Goal: Task Accomplishment & Management: Complete application form

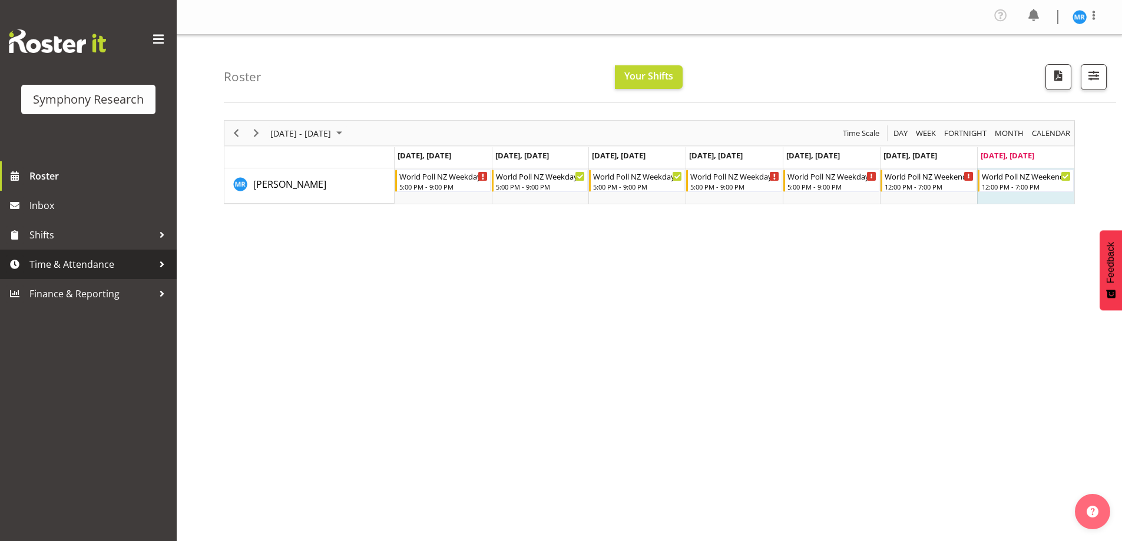
click at [110, 261] on span "Time & Attendance" at bounding box center [91, 265] width 124 height 18
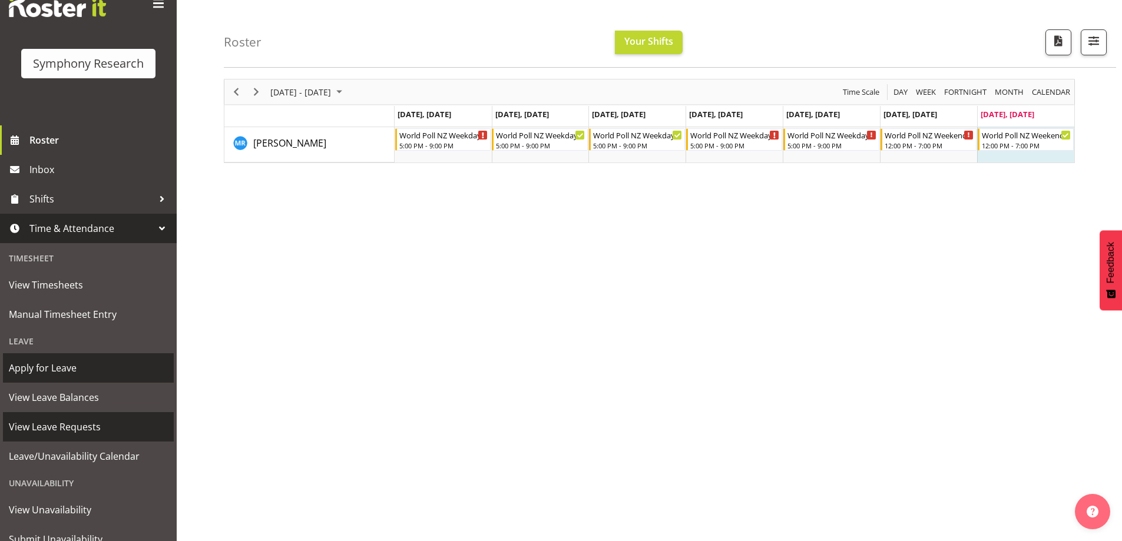
scroll to position [22, 0]
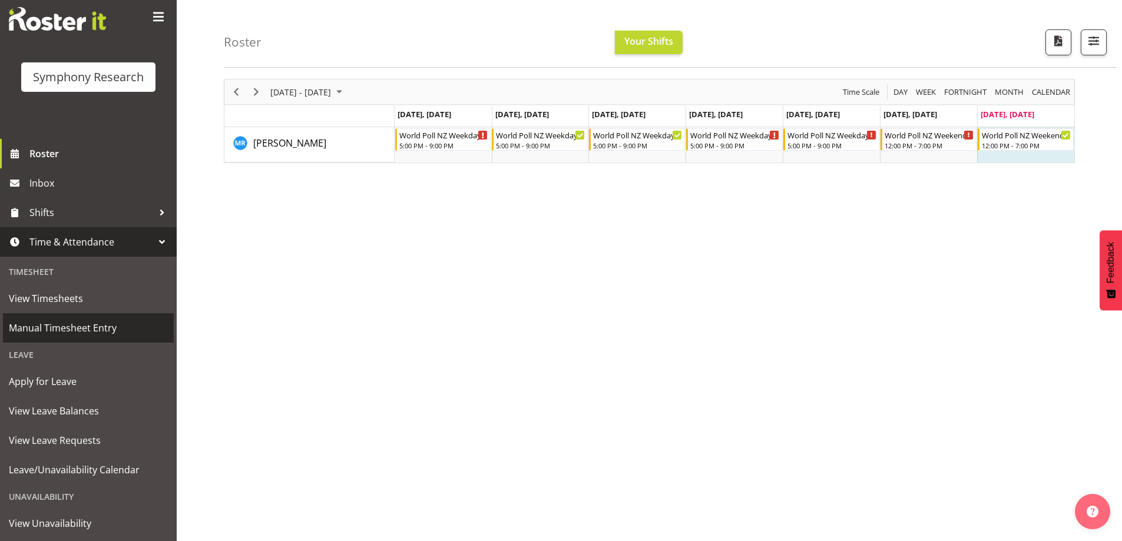
click at [88, 323] on span "Manual Timesheet Entry" at bounding box center [88, 328] width 159 height 18
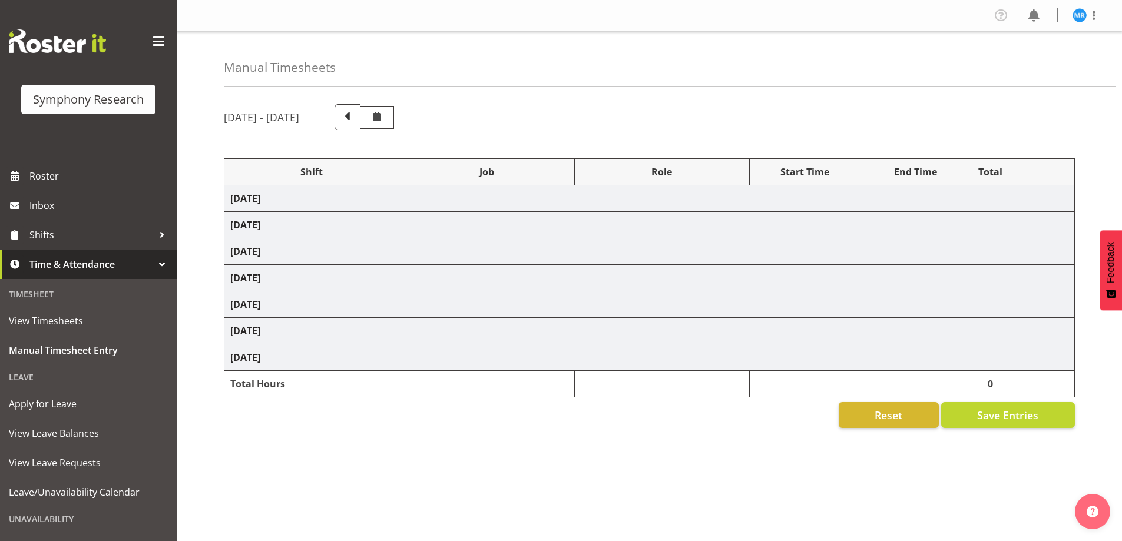
select select "48116"
select select "10527"
select select "47"
select select "48116"
select select "10527"
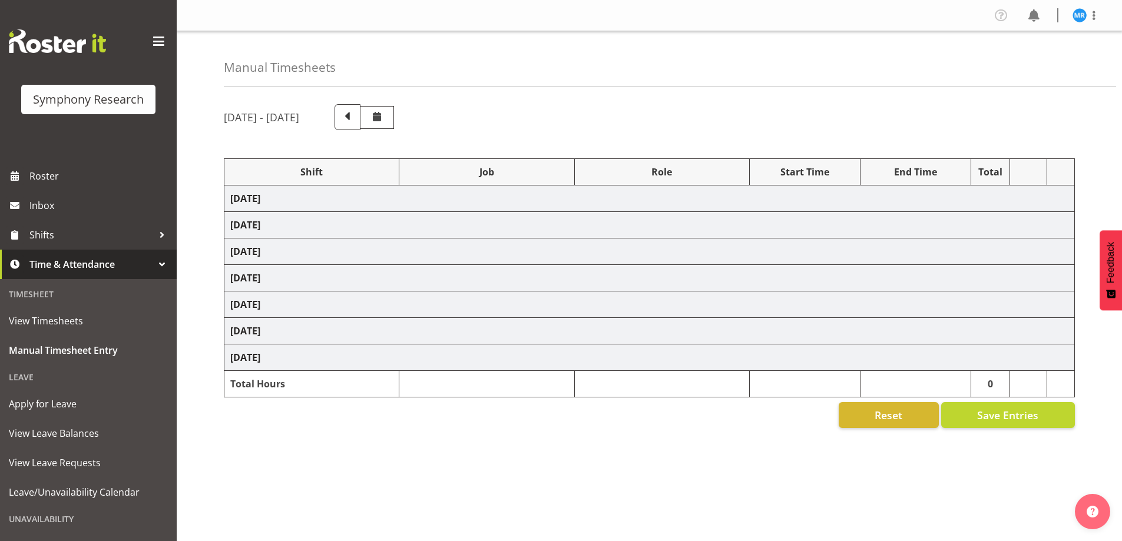
select select "47"
select select "48116"
select select "10527"
select select "47"
select select "48116"
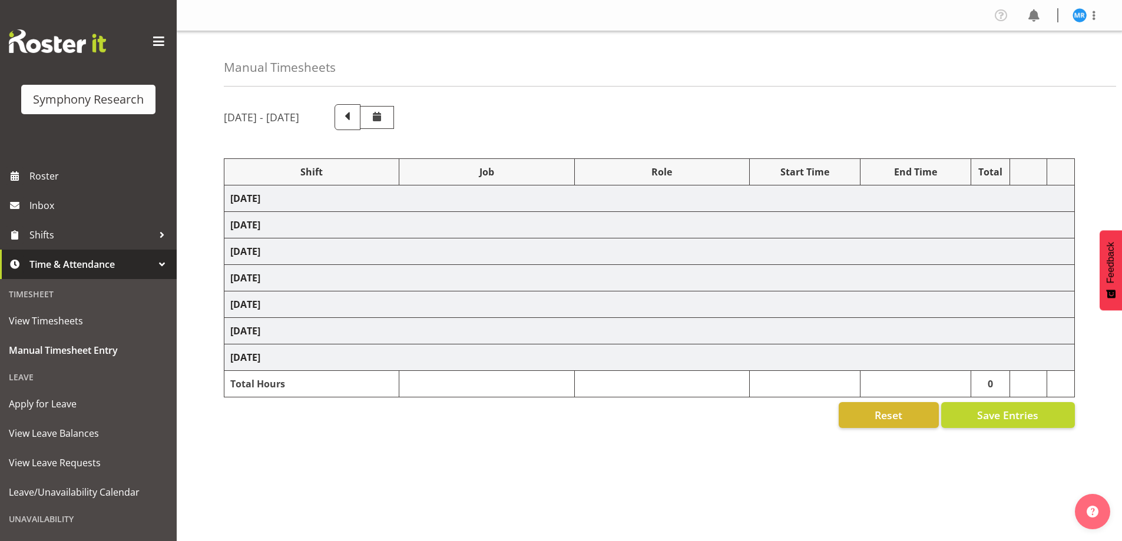
select select "10527"
select select "47"
select select "48116"
select select "10527"
select select "47"
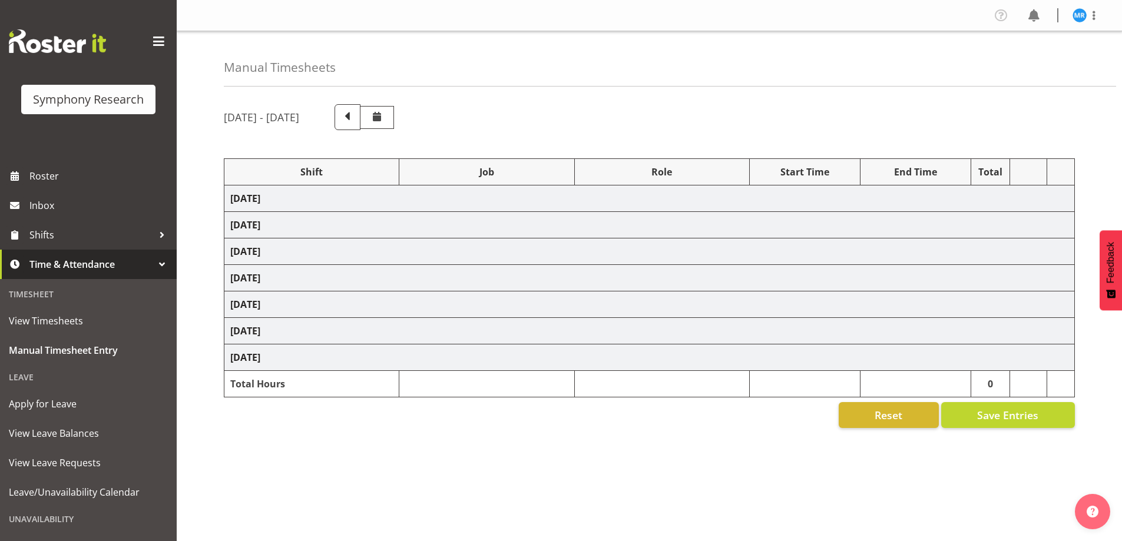
select select "10587"
select select "47"
select select "10527"
select select "47"
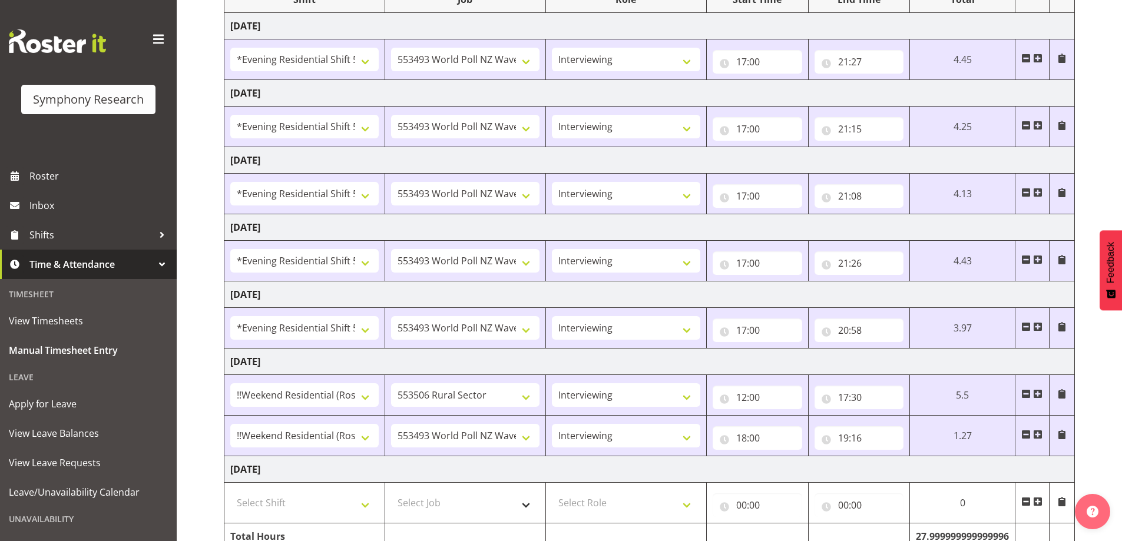
scroll to position [234, 0]
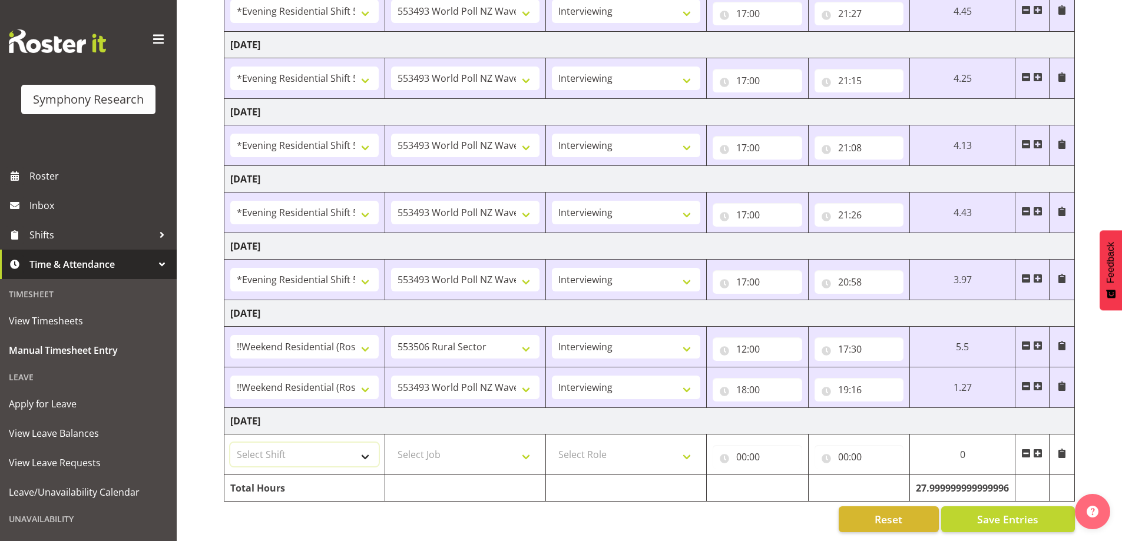
click at [364, 447] on select "Select Shift !!Weekend Residential (Roster IT Shift Label) *Business 9/10am ~ 4…" at bounding box center [304, 455] width 148 height 24
select select "17154"
click at [230, 443] on select "Select Shift !!Weekend Residential (Roster IT Shift Label) *Business 9/10am ~ 4…" at bounding box center [304, 455] width 148 height 24
click at [522, 447] on select "Select Job 550060 IF Admin 553492 World Poll Aus Wave 2 Main 2025 553493 World …" at bounding box center [465, 455] width 148 height 24
select select "10587"
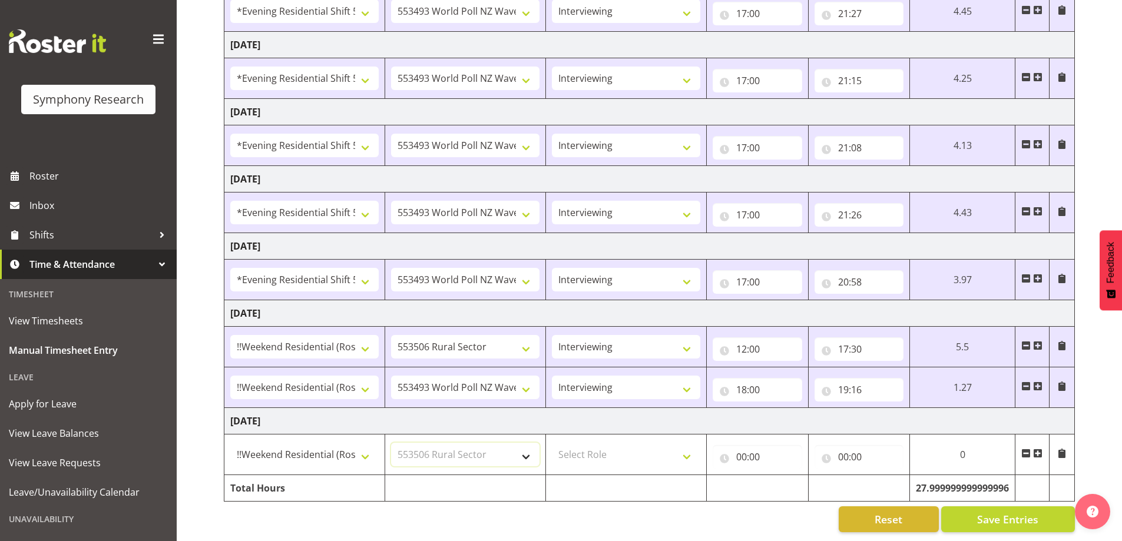
click at [391, 443] on select "Select Job 550060 IF Admin 553492 World Poll Aus Wave 2 Main 2025 553493 World …" at bounding box center [465, 455] width 148 height 24
click at [683, 443] on select "Select Role Briefing Interviewing" at bounding box center [626, 455] width 148 height 24
select select "47"
click at [552, 443] on select "Select Role Briefing Interviewing" at bounding box center [626, 455] width 148 height 24
click at [760, 446] on input "00:00" at bounding box center [756, 457] width 89 height 24
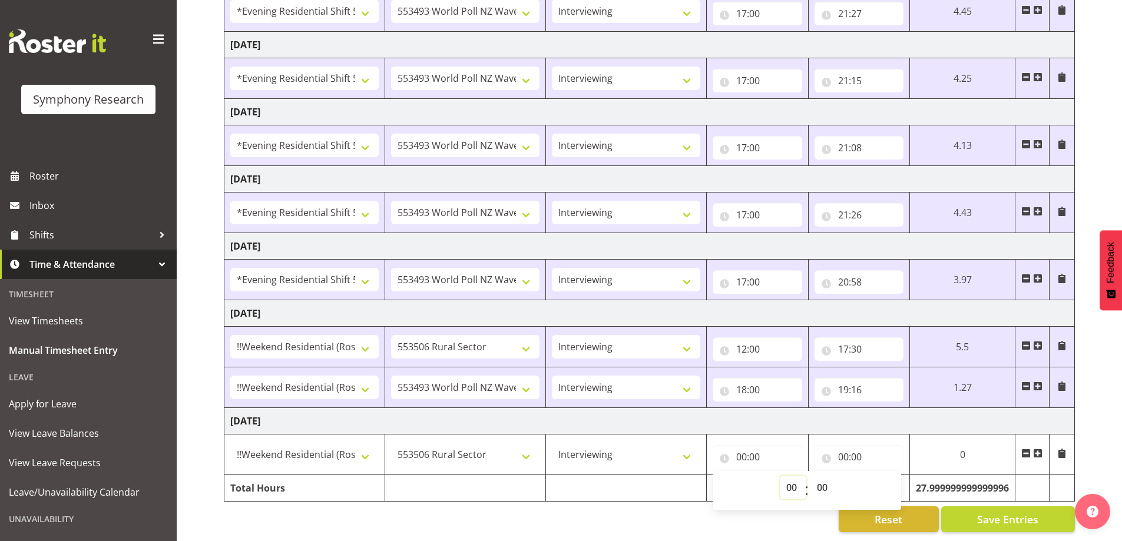
click at [789, 476] on select "00 01 02 03 04 05 06 07 08 09 10 11 12 13 14 15 16 17 18 19 20 21 22 23" at bounding box center [793, 488] width 26 height 24
select select "12"
click at [806, 476] on select "00 01 02 03 04 05 06 07 08 09 10 11 12 13 14 15 16 17 18 19 20 21 22 23" at bounding box center [793, 488] width 26 height 24
type input "12:00"
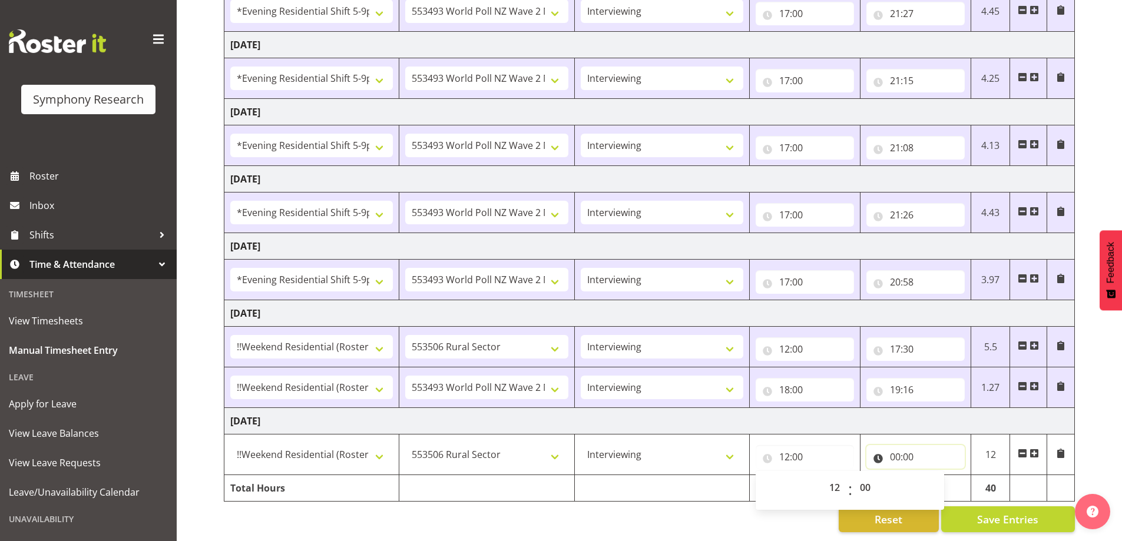
click at [907, 445] on input "00:00" at bounding box center [915, 457] width 98 height 24
click at [943, 481] on select "00 01 02 03 04 05 06 07 08 09 10 11 12 13 14 15 16 17 18 19 20 21 22 23" at bounding box center [946, 488] width 26 height 24
select select "17"
click at [933, 476] on select "00 01 02 03 04 05 06 07 08 09 10 11 12 13 14 15 16 17 18 19 20 21 22 23" at bounding box center [946, 488] width 26 height 24
type input "17:00"
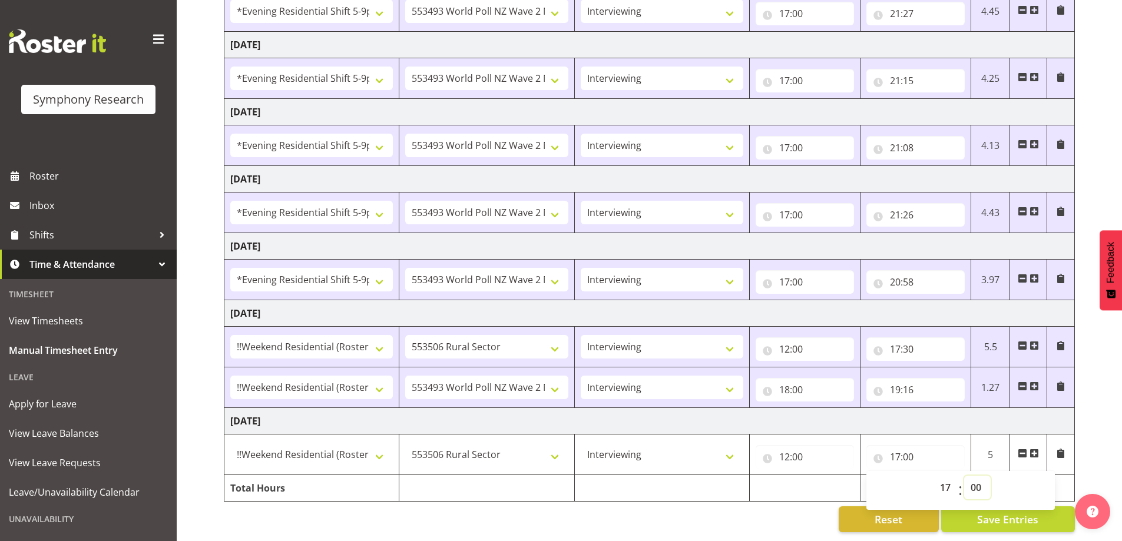
click at [978, 480] on select "00 01 02 03 04 05 06 07 08 09 10 11 12 13 14 15 16 17 18 19 20 21 22 23 24 25 2…" at bounding box center [977, 488] width 26 height 24
select select "30"
click at [964, 476] on select "00 01 02 03 04 05 06 07 08 09 10 11 12 13 14 15 16 17 18 19 20 21 22 23 24 25 2…" at bounding box center [977, 488] width 26 height 24
type input "17:30"
click at [626, 511] on div "Reset Save Entries" at bounding box center [649, 519] width 851 height 26
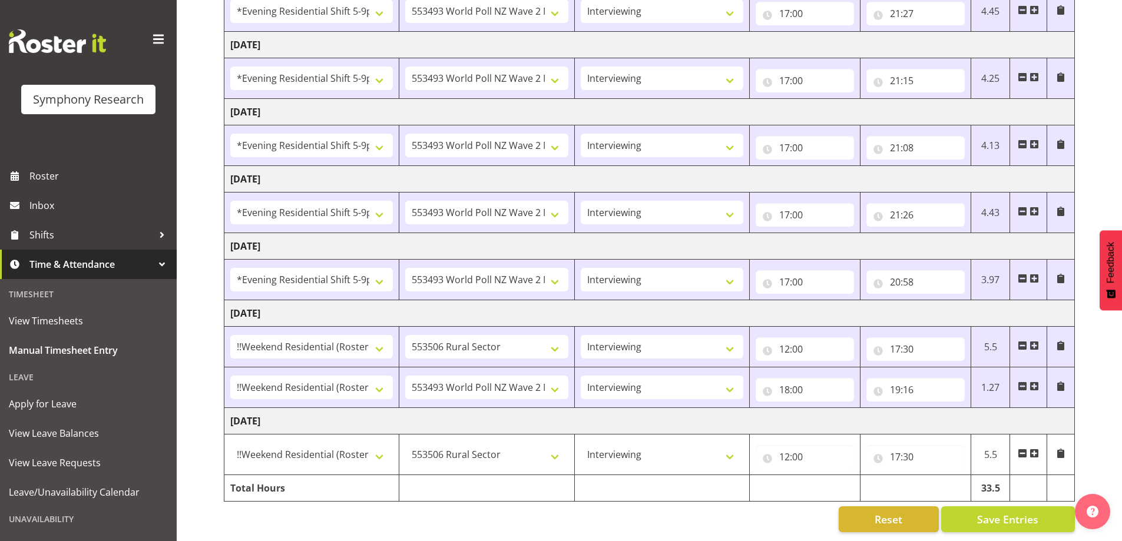
click at [1031, 449] on span at bounding box center [1033, 453] width 9 height 9
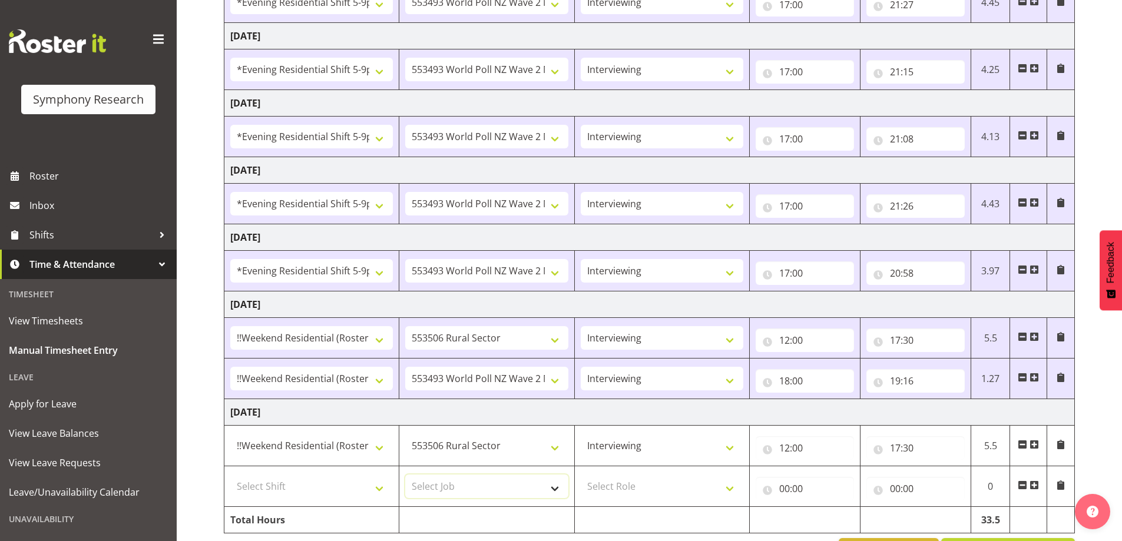
click at [562, 488] on select "Select Job 550060 IF Admin 553492 World Poll Aus Wave 2 Main 2025 553493 World …" at bounding box center [486, 487] width 162 height 24
select select "10587"
click at [405, 475] on select "Select Job 550060 IF Admin 553492 World Poll Aus Wave 2 Main 2025 553493 World …" at bounding box center [486, 487] width 162 height 24
click at [710, 487] on select "Select Role Briefing Interviewing" at bounding box center [662, 487] width 162 height 24
select select "47"
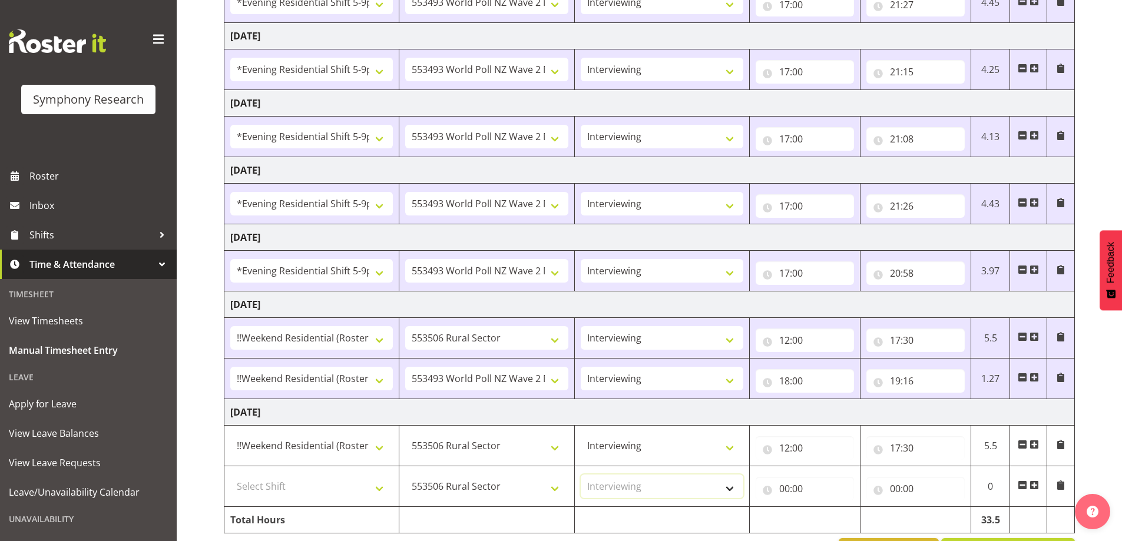
click at [581, 475] on select "Select Role Briefing Interviewing" at bounding box center [662, 487] width 162 height 24
click at [812, 489] on input "00:00" at bounding box center [804, 489] width 98 height 24
click at [836, 519] on select "00 01 02 03 04 05 06 07 08 09 10 11 12 13 14 15 16 17 18 19 20 21 22 23" at bounding box center [835, 520] width 26 height 24
select select "18"
click at [822, 508] on select "00 01 02 03 04 05 06 07 08 09 10 11 12 13 14 15 16 17 18 19 20 21 22 23" at bounding box center [835, 520] width 26 height 24
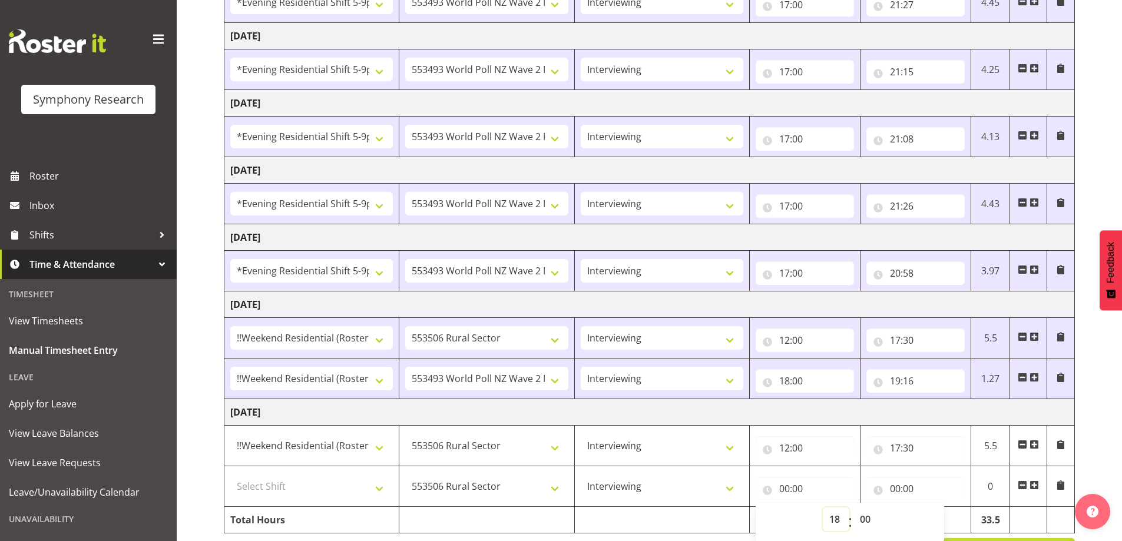
type input "18:00"
click at [913, 488] on input "00:00" at bounding box center [915, 489] width 98 height 24
click at [941, 515] on select "00 01 02 03 04 05 06 07 08 09 10 11 12 13 14 15 16 17 18 19 20 21 22 23" at bounding box center [946, 520] width 26 height 24
select select "19"
click at [933, 508] on select "00 01 02 03 04 05 06 07 08 09 10 11 12 13 14 15 16 17 18 19 20 21 22 23" at bounding box center [946, 520] width 26 height 24
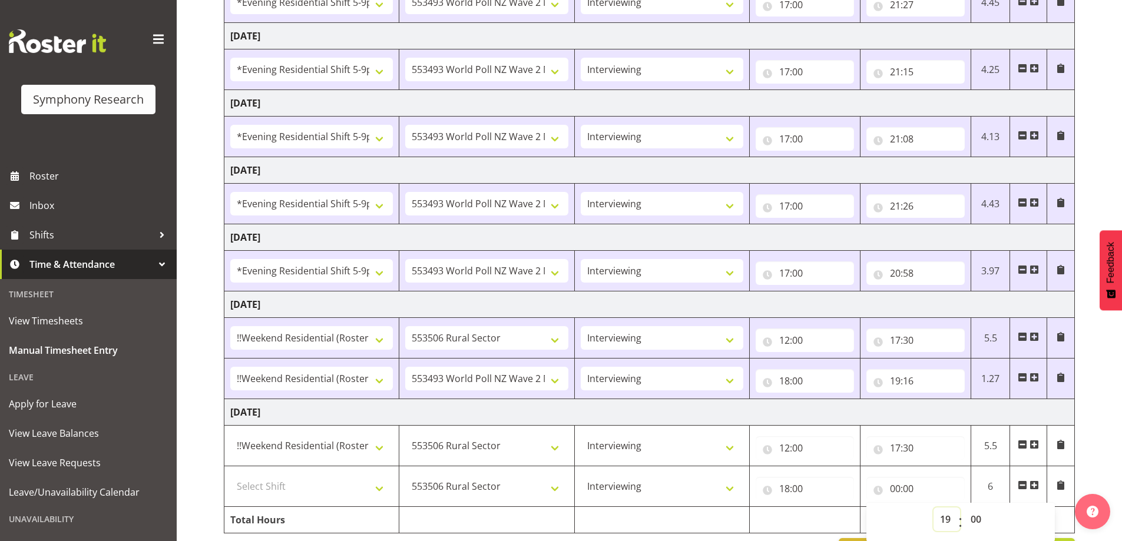
type input "19:00"
click at [1103, 443] on div "[DATE] - [DATE] Shift Job Role Start Time End Time Total [DATE] !!Weekend Resid…" at bounding box center [673, 219] width 898 height 708
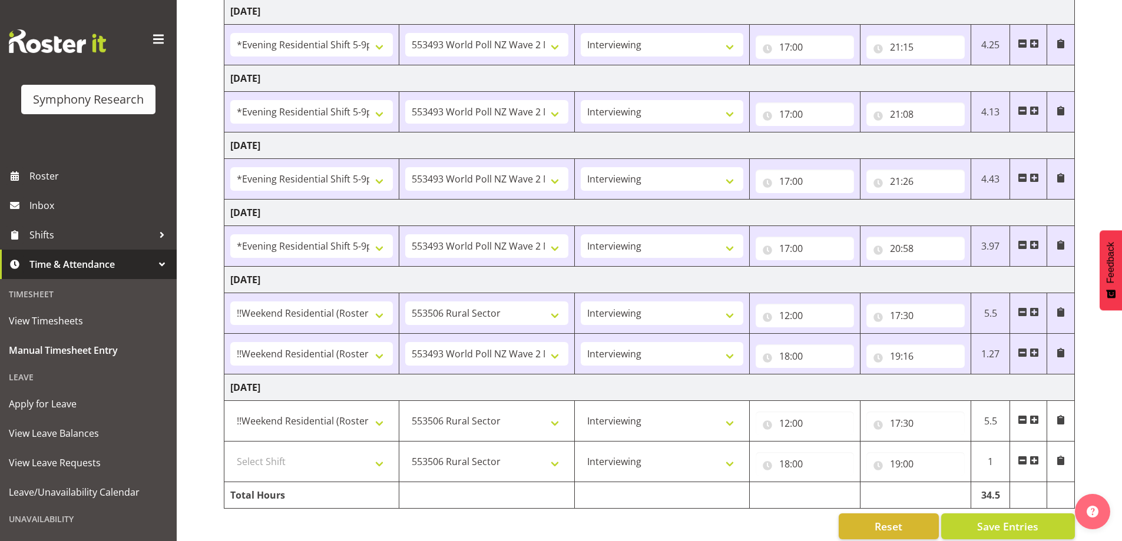
scroll to position [274, 0]
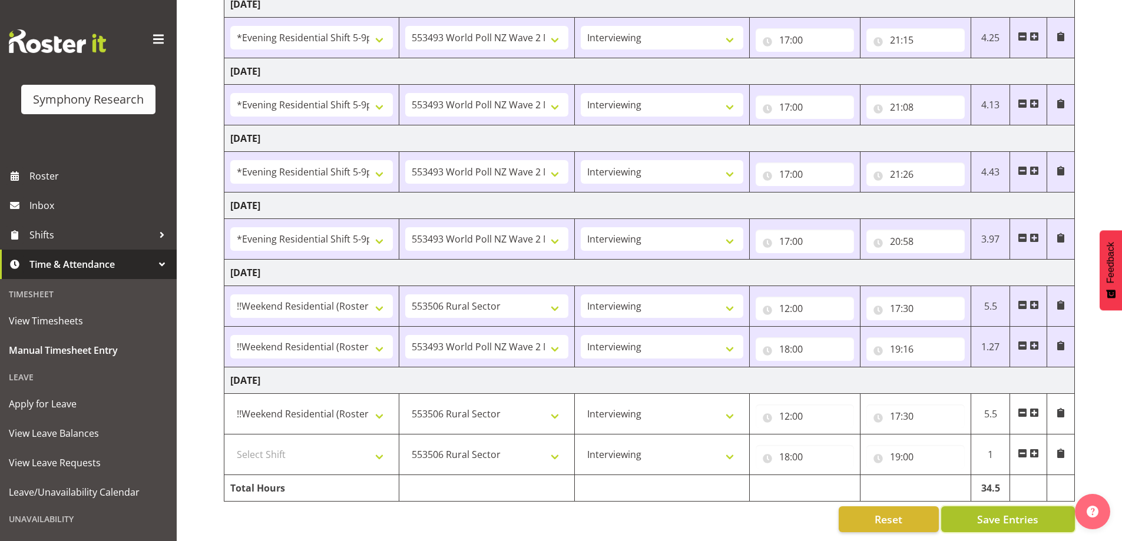
click at [990, 512] on span "Save Entries" at bounding box center [1007, 519] width 61 height 15
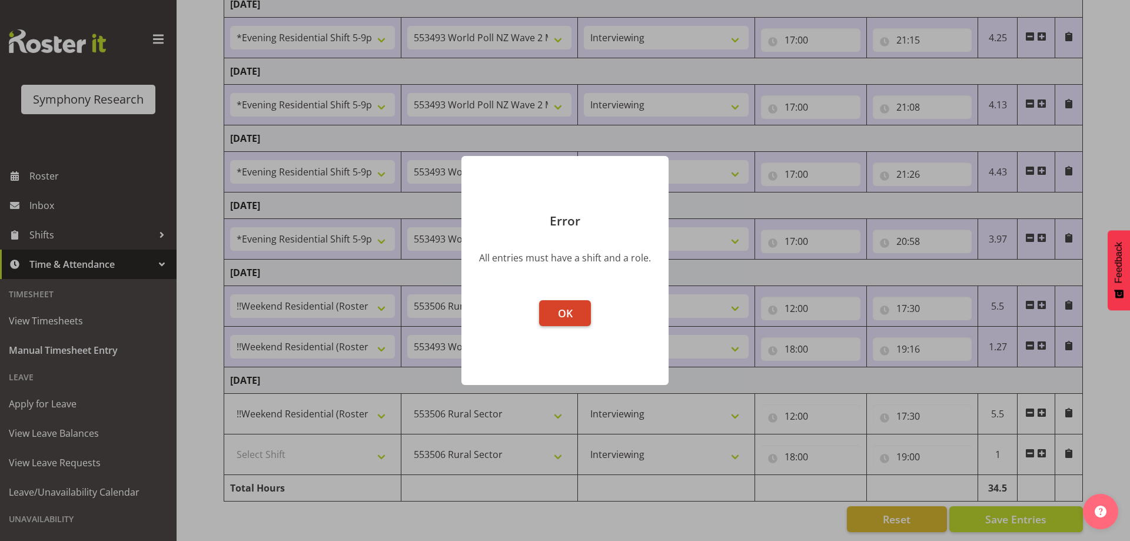
drag, startPoint x: 586, startPoint y: 310, endPoint x: 567, endPoint y: 310, distance: 19.4
click at [586, 311] on button "OK" at bounding box center [565, 313] width 52 height 26
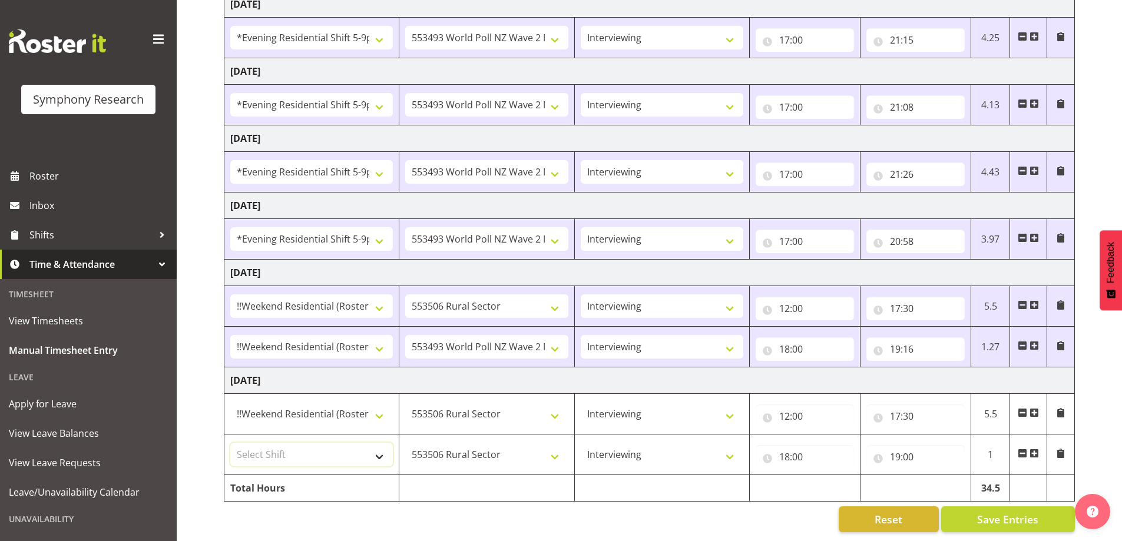
click at [373, 446] on select "Select Shift !!Weekend Residential (Roster IT Shift Label) *Business 9/10am ~ 4…" at bounding box center [311, 455] width 162 height 24
select select "17154"
click at [230, 443] on select "Select Shift !!Weekend Residential (Roster IT Shift Label) *Business 9/10am ~ 4…" at bounding box center [311, 455] width 162 height 24
click at [578, 508] on div "Reset Save Entries" at bounding box center [649, 519] width 851 height 26
click at [994, 514] on span "Save Entries" at bounding box center [1007, 519] width 61 height 15
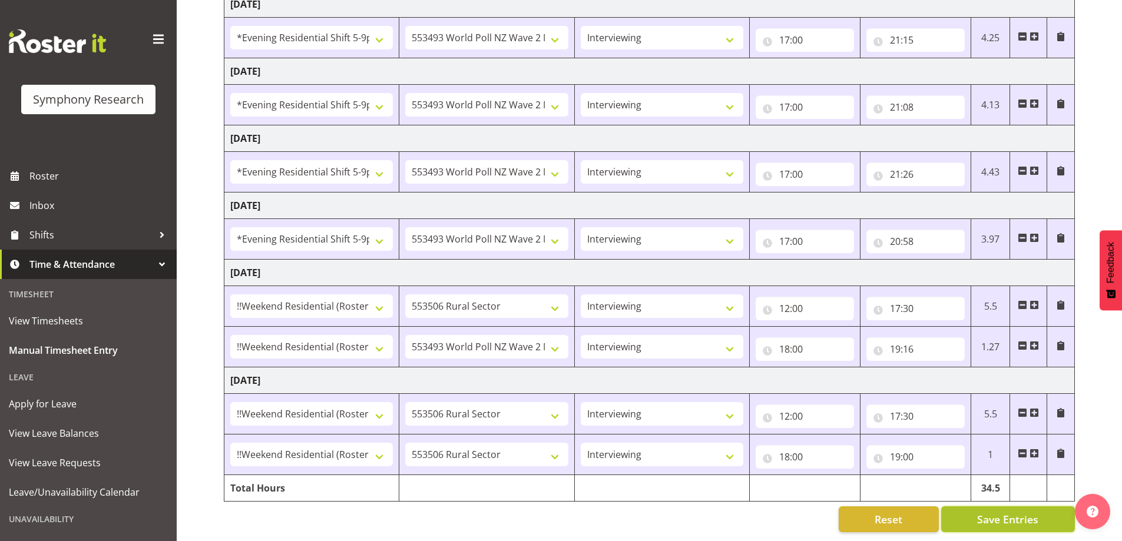
click at [1009, 512] on span "Save Entries" at bounding box center [1007, 519] width 61 height 15
